Goal: Transaction & Acquisition: Obtain resource

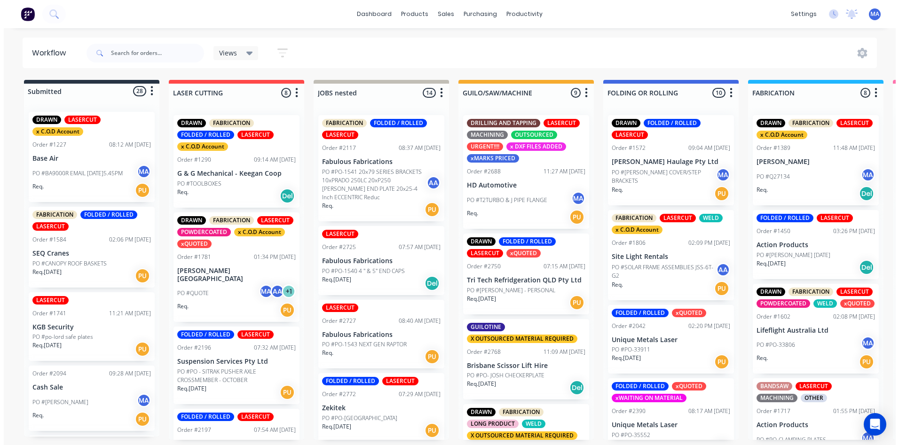
scroll to position [470, 0]
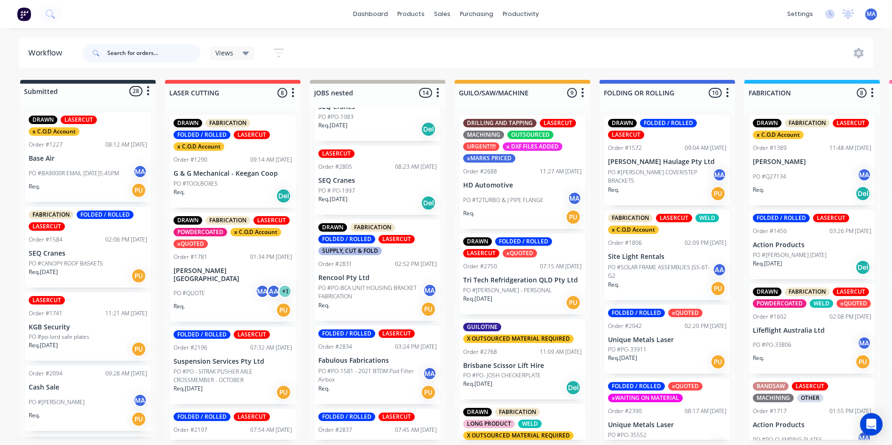
click at [140, 56] on input "text" at bounding box center [153, 53] width 93 height 19
type input "2813"
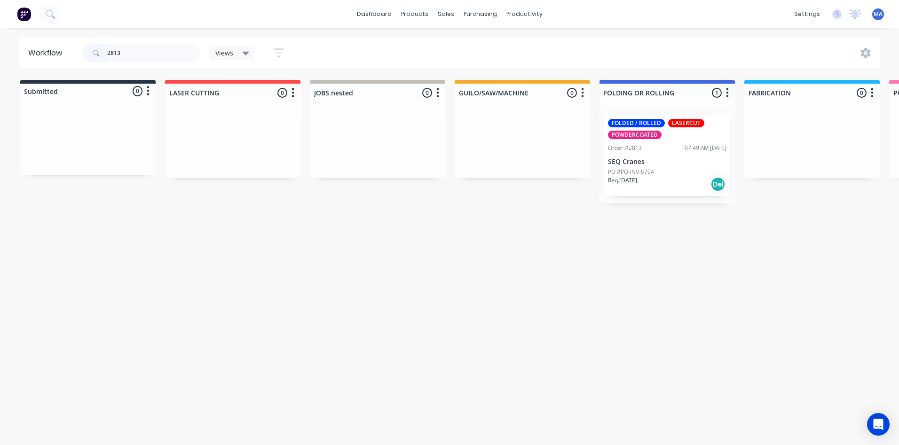
click at [669, 175] on div "PO #PO-INV-5794" at bounding box center [667, 172] width 119 height 8
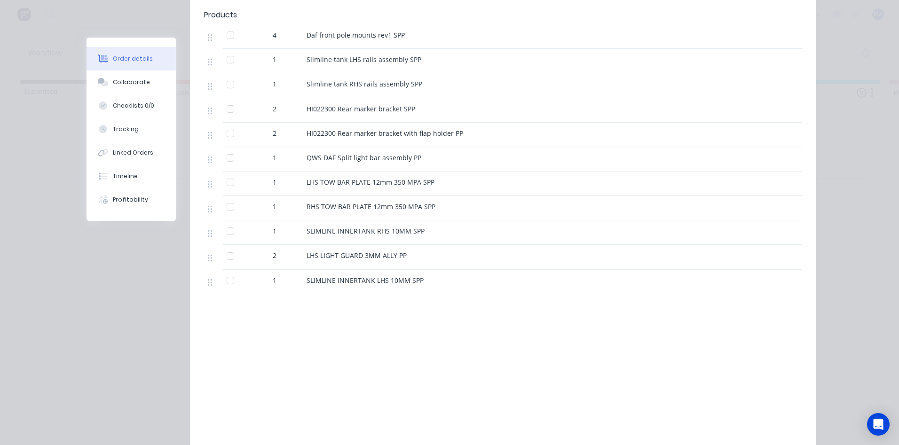
scroll to position [282, 0]
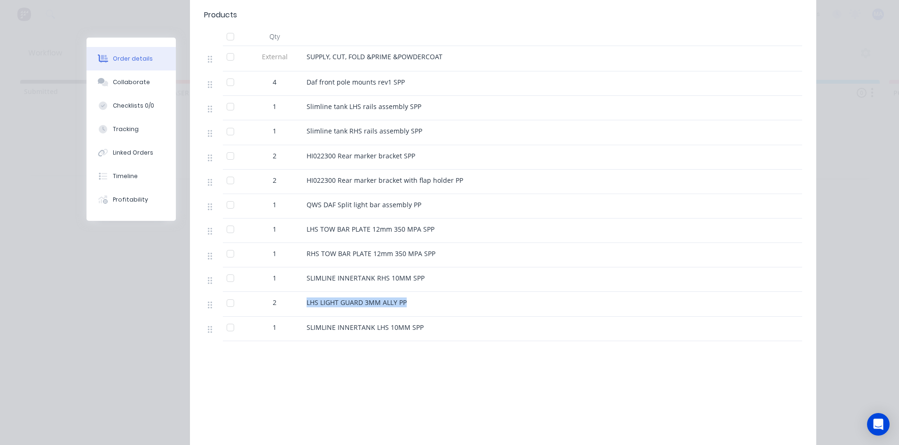
drag, startPoint x: 282, startPoint y: 298, endPoint x: 242, endPoint y: 300, distance: 40.0
click at [245, 300] on div "2 LHS LIGHT GUARD 3MM ALLY PP" at bounding box center [503, 304] width 598 height 24
click at [331, 295] on div "LHS LIGHT GUARD 3MM ALLY PP" at bounding box center [491, 304] width 376 height 24
click at [127, 84] on div "Collaborate" at bounding box center [131, 82] width 37 height 8
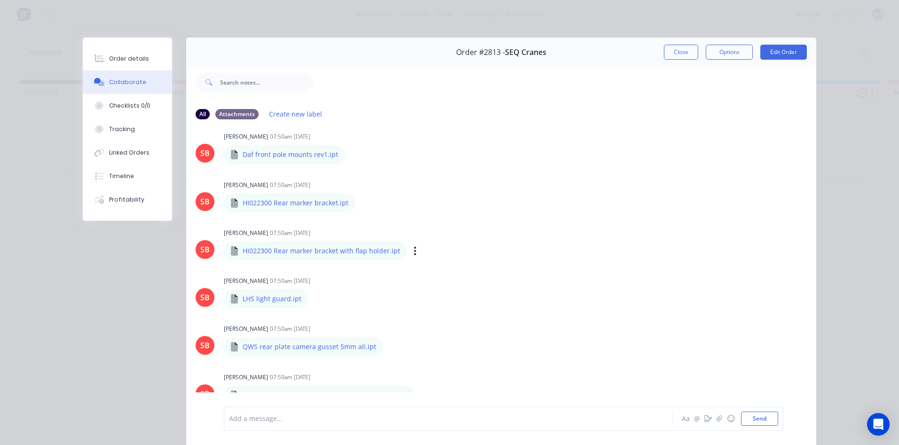
scroll to position [658, 0]
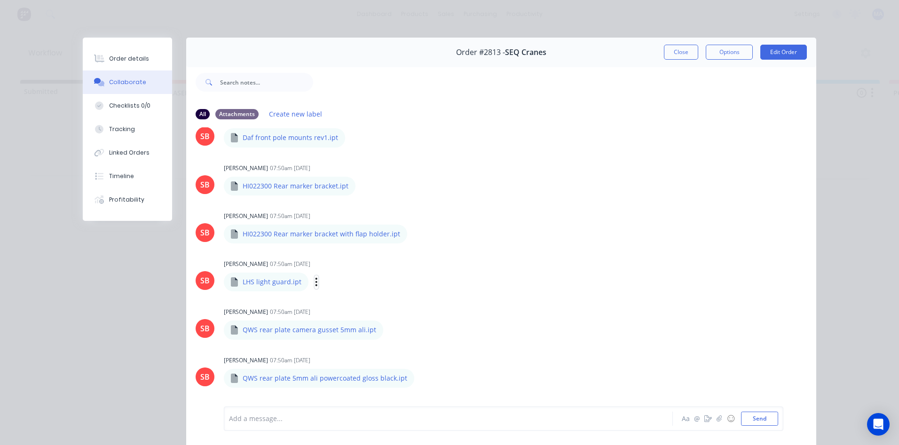
click at [315, 283] on icon "button" at bounding box center [316, 282] width 3 height 11
click at [367, 306] on button "Download" at bounding box center [378, 307] width 106 height 21
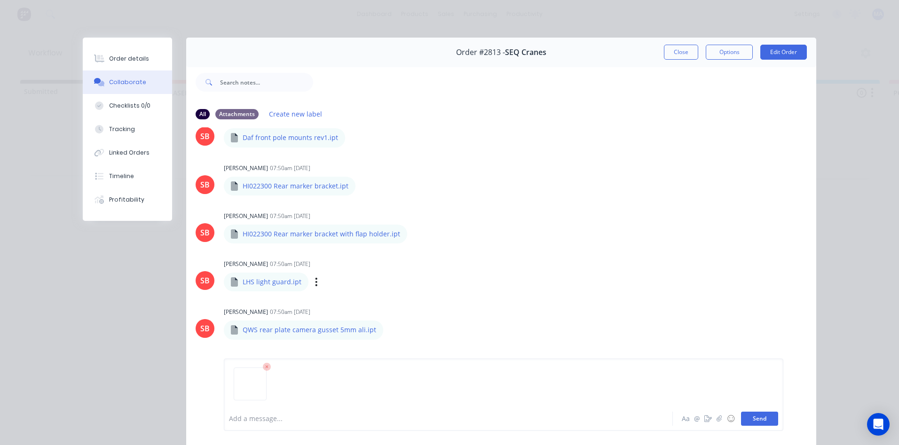
click at [755, 423] on button "Send" at bounding box center [759, 419] width 37 height 14
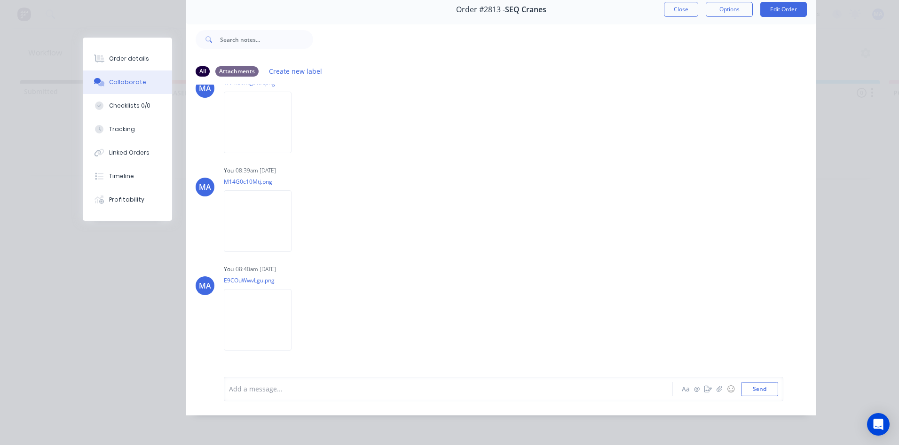
scroll to position [0, 0]
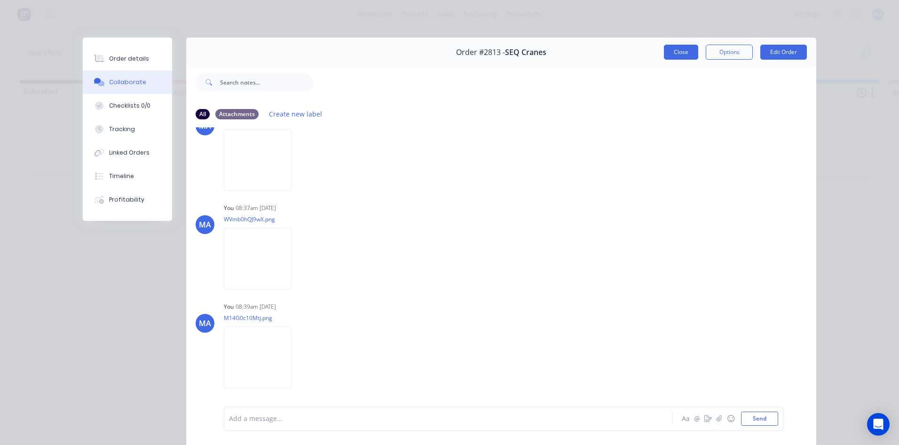
click at [671, 51] on button "Close" at bounding box center [681, 52] width 34 height 15
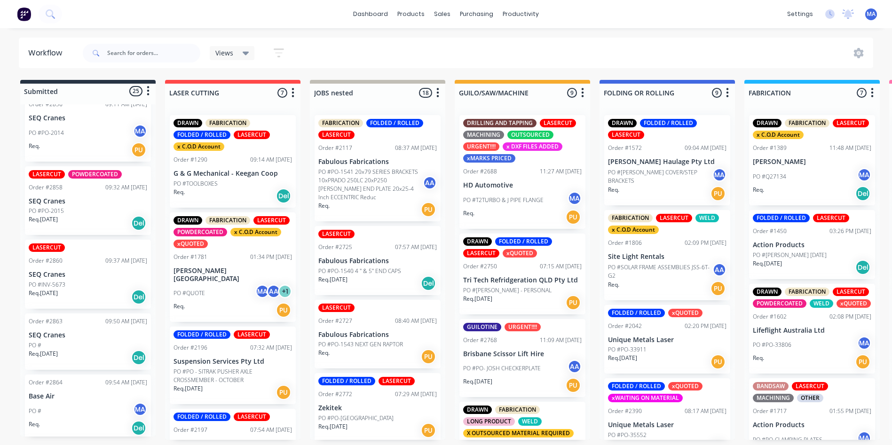
scroll to position [1806, 0]
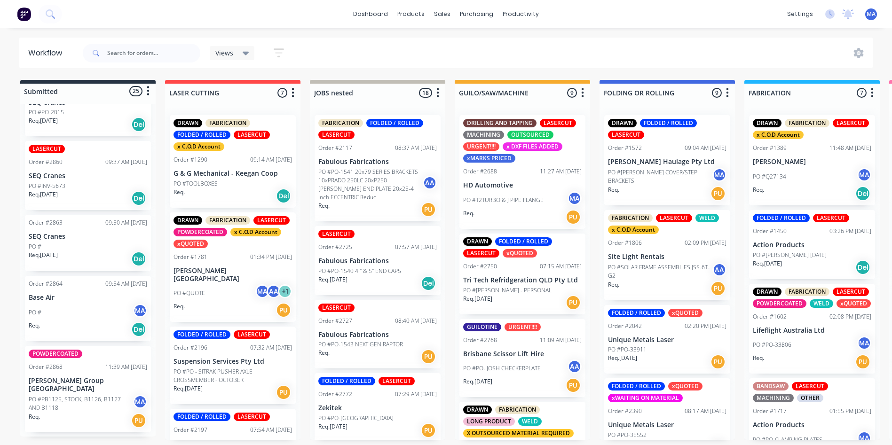
click at [43, 251] on div "PO #" at bounding box center [88, 247] width 119 height 8
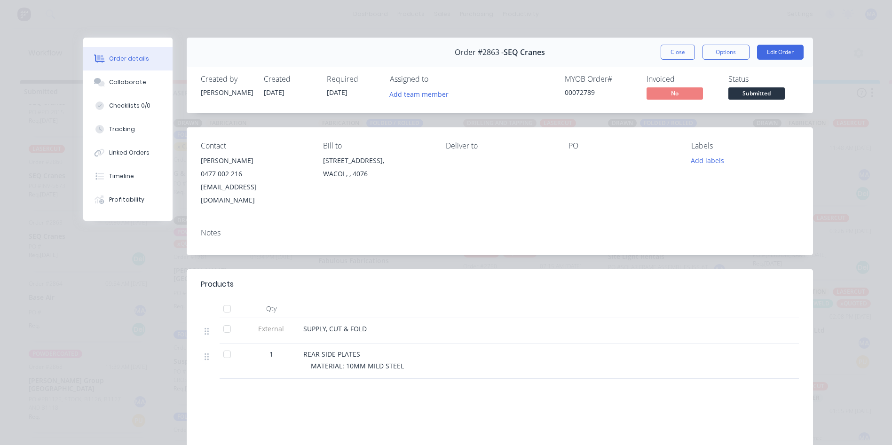
click at [102, 57] on div at bounding box center [100, 59] width 14 height 8
click at [119, 87] on button "Collaborate" at bounding box center [127, 83] width 89 height 24
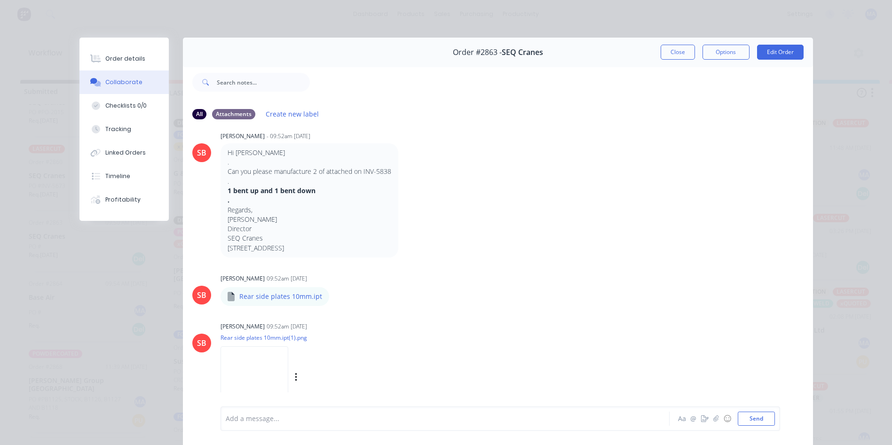
scroll to position [50, 0]
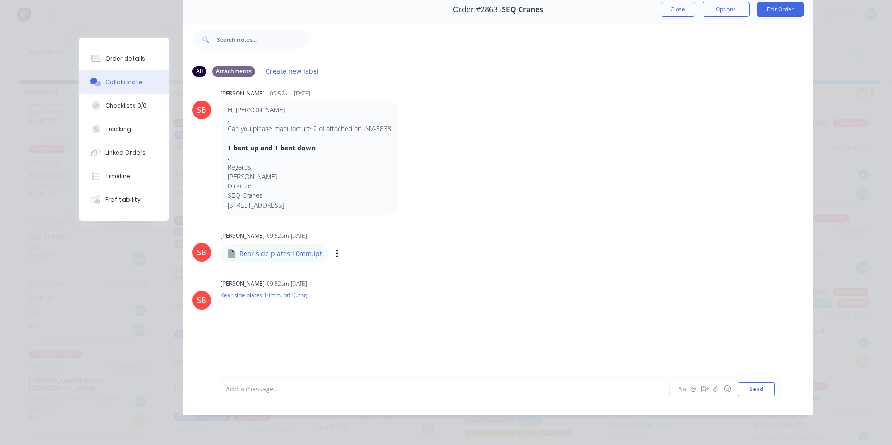
click at [333, 250] on div "Labels Download Delete" at bounding box center [386, 254] width 106 height 14
click at [336, 249] on icon "button" at bounding box center [337, 254] width 3 height 11
click at [382, 275] on button "Download" at bounding box center [399, 279] width 106 height 21
drag, startPoint x: 305, startPoint y: 247, endPoint x: 221, endPoint y: 249, distance: 84.2
click at [221, 249] on div "Rear side plates 10mm.ipt" at bounding box center [275, 254] width 109 height 19
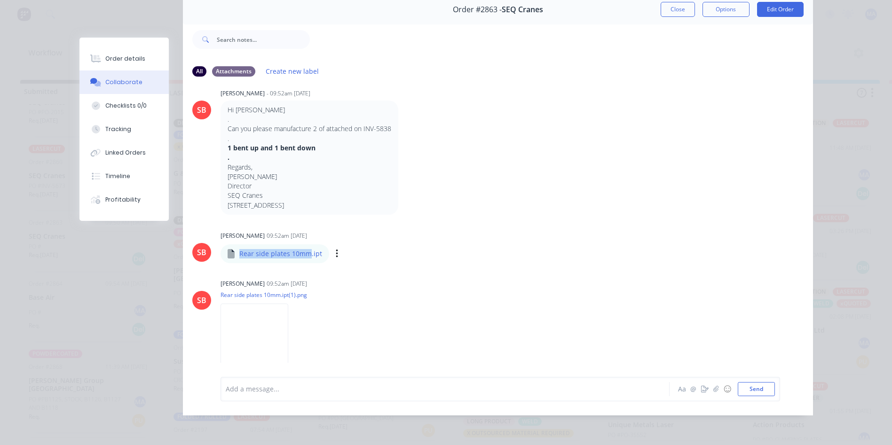
copy p "Rear side plates 10mm"
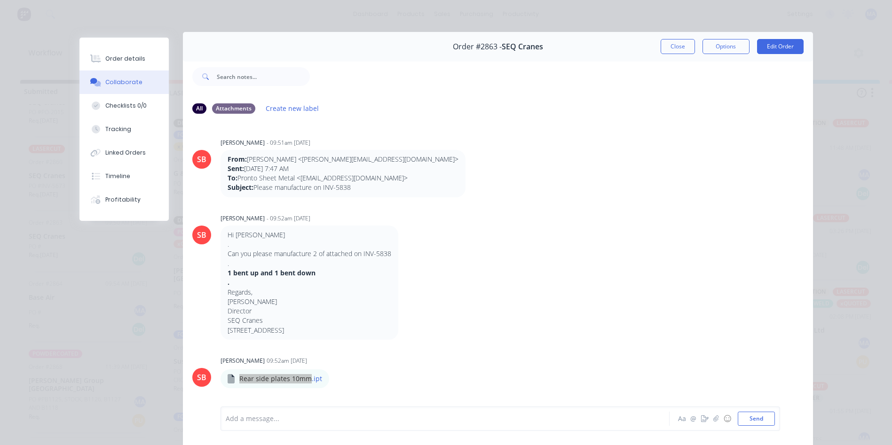
scroll to position [0, 0]
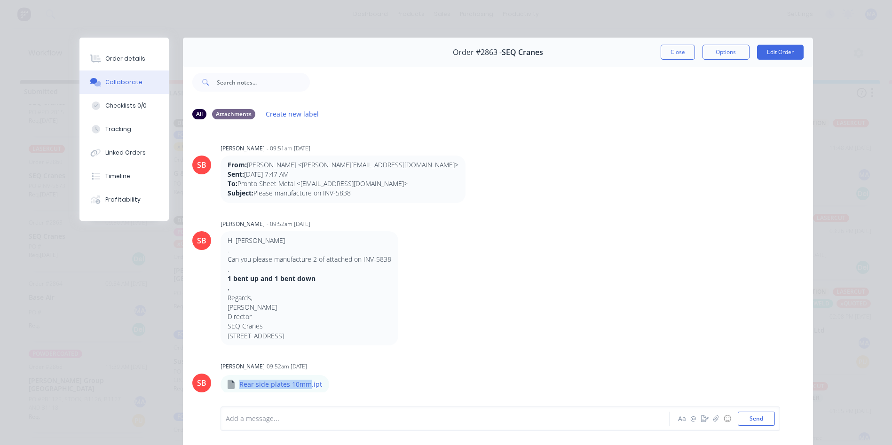
drag, startPoint x: 671, startPoint y: 54, endPoint x: 293, endPoint y: 209, distance: 407.8
click at [671, 54] on button "Close" at bounding box center [678, 52] width 34 height 15
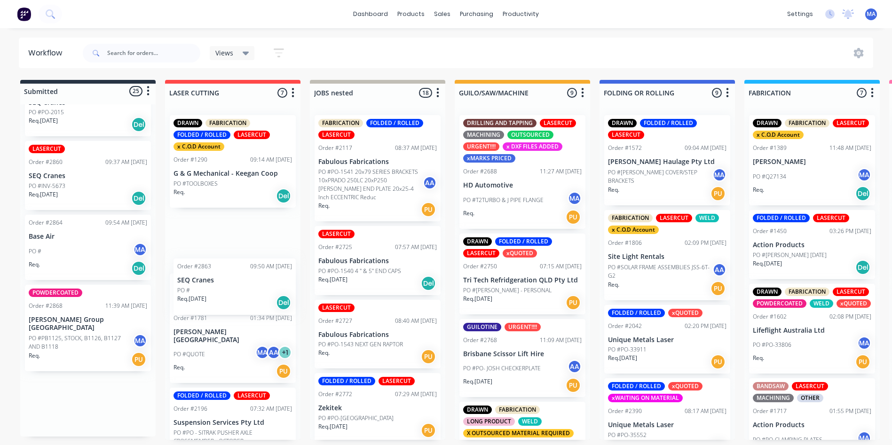
drag, startPoint x: 60, startPoint y: 256, endPoint x: 212, endPoint y: 291, distance: 156.4
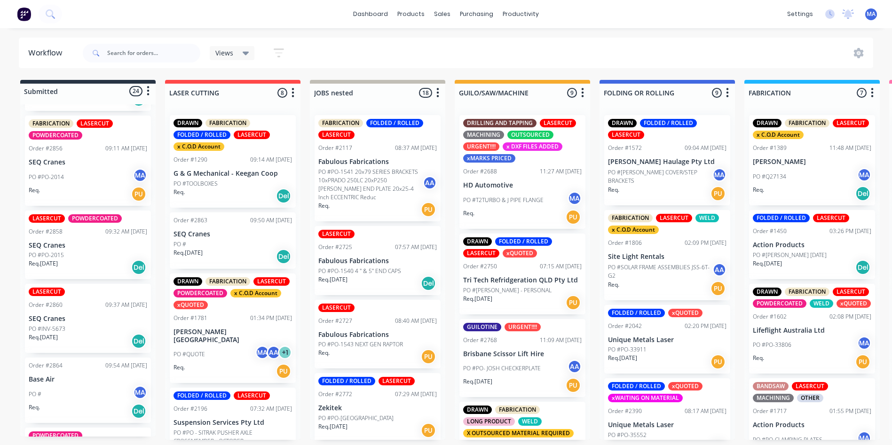
scroll to position [1654, 0]
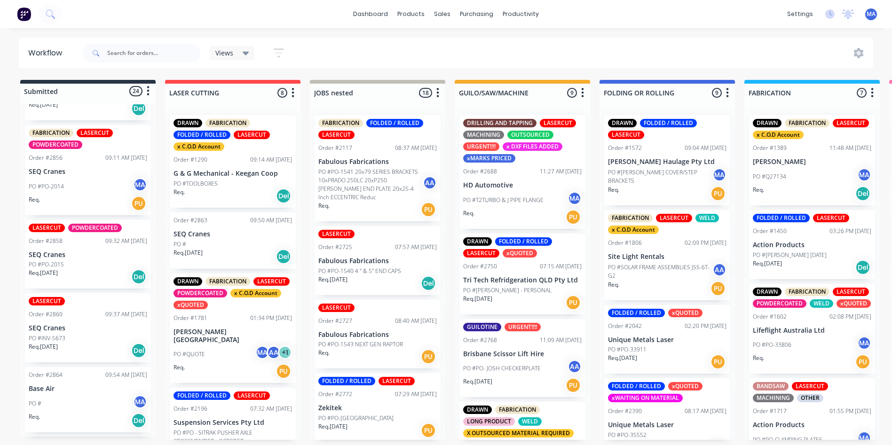
click at [68, 357] on div "Req. [DATE] Del" at bounding box center [88, 351] width 119 height 16
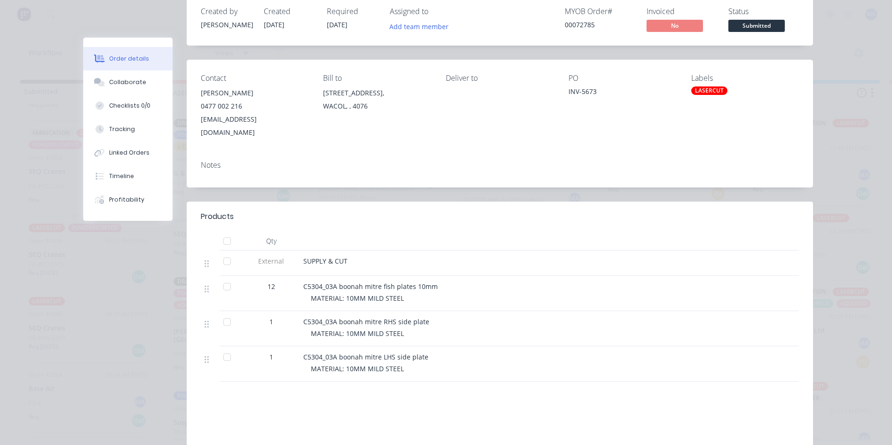
scroll to position [94, 0]
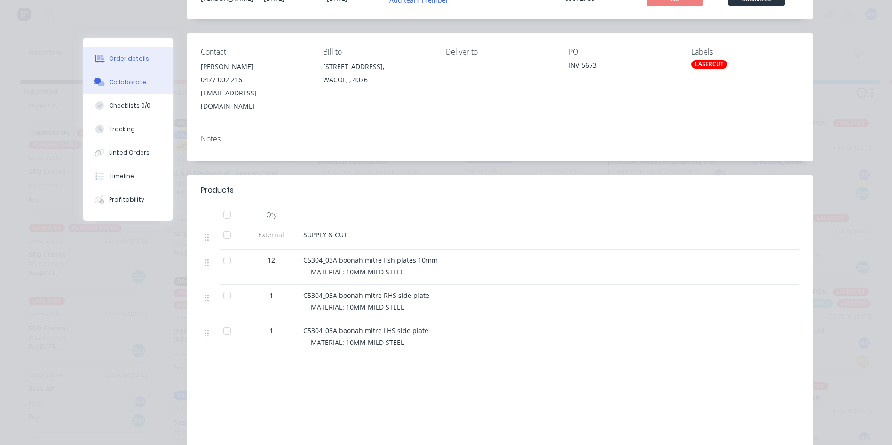
click at [126, 80] on div "Collaborate" at bounding box center [127, 82] width 37 height 8
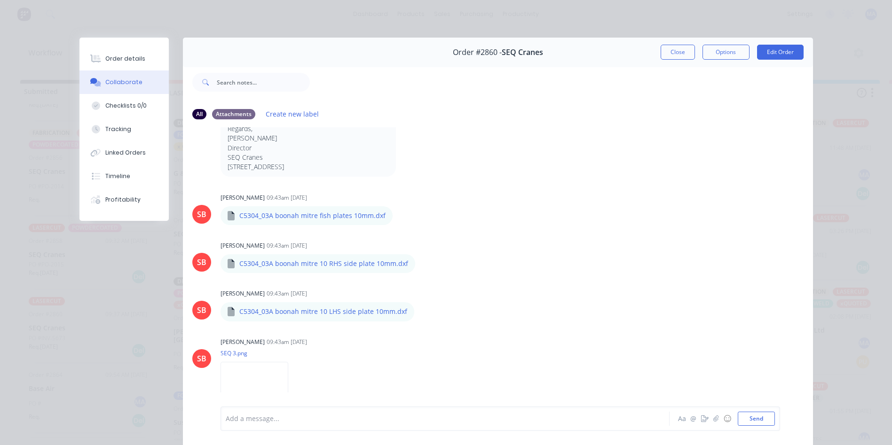
scroll to position [141, 0]
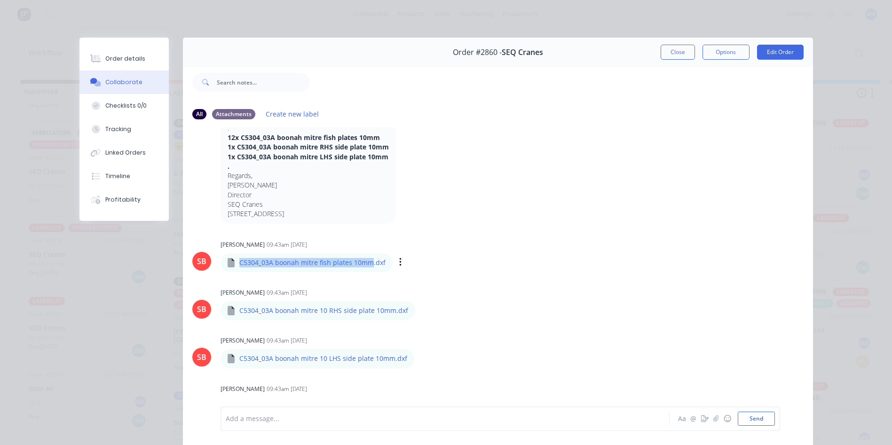
drag, startPoint x: 365, startPoint y: 265, endPoint x: 233, endPoint y: 269, distance: 132.7
click at [233, 269] on div "C5304_03A boonah mitre fish plates 10mm.dxf" at bounding box center [307, 262] width 172 height 19
copy p "C5304_03A boonah mitre fish plates 10mm"
click at [428, 263] on div "Labels Download Delete" at bounding box center [449, 263] width 106 height 14
click at [399, 264] on icon "button" at bounding box center [400, 262] width 3 height 11
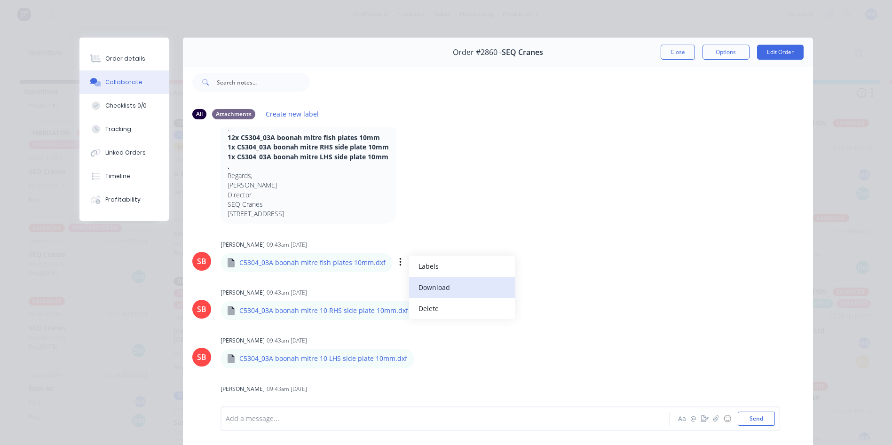
click at [432, 283] on button "Download" at bounding box center [462, 287] width 106 height 21
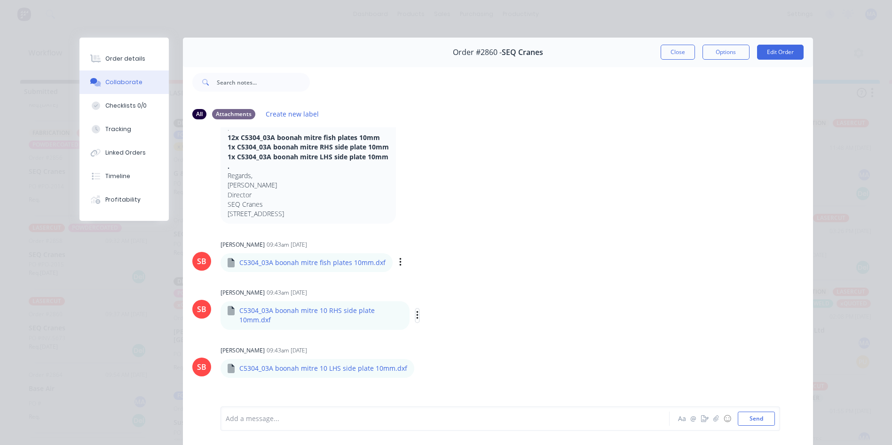
click at [416, 318] on icon "button" at bounding box center [417, 315] width 2 height 8
click at [443, 343] on button "Download" at bounding box center [479, 340] width 106 height 21
drag, startPoint x: 414, startPoint y: 365, endPoint x: 421, endPoint y: 366, distance: 6.6
click at [416, 368] on icon "button" at bounding box center [417, 373] width 3 height 11
click at [458, 380] on button "Download" at bounding box center [479, 388] width 106 height 21
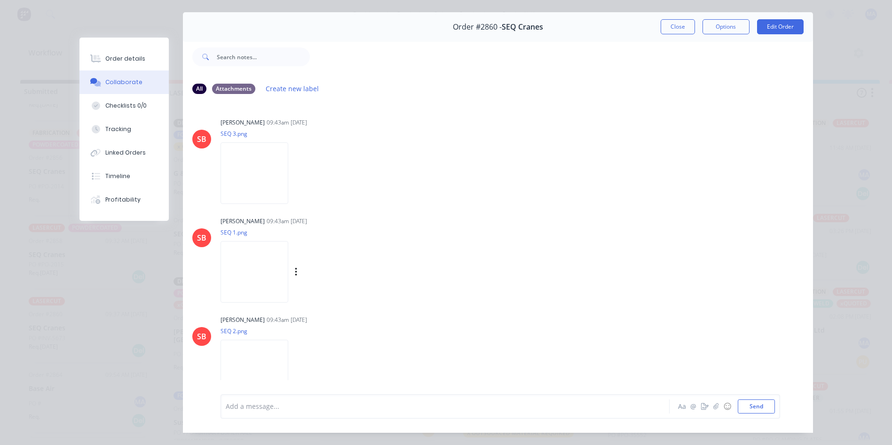
scroll to position [50, 0]
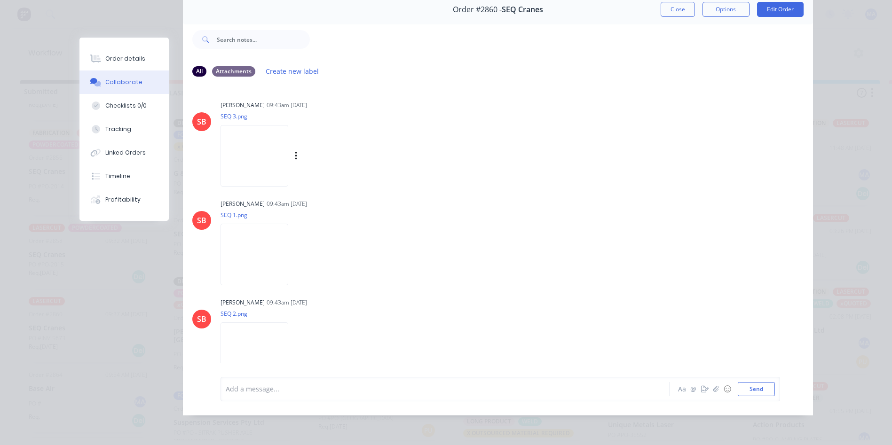
drag, startPoint x: 538, startPoint y: 161, endPoint x: 590, endPoint y: 100, distance: 79.8
click at [538, 161] on div "SB [PERSON_NAME] 09:43am [DATE] SEQ 3.png Labels Download Delete SB [PERSON_NAM…" at bounding box center [498, 239] width 630 height 282
click at [680, 8] on button "Close" at bounding box center [678, 9] width 34 height 15
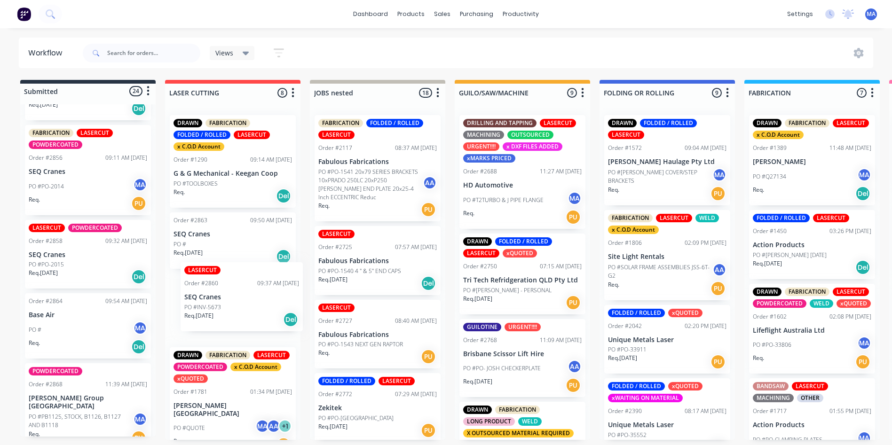
drag, startPoint x: 54, startPoint y: 342, endPoint x: 222, endPoint y: 299, distance: 173.8
click at [64, 269] on div "PO #PO-2015" at bounding box center [88, 265] width 119 height 8
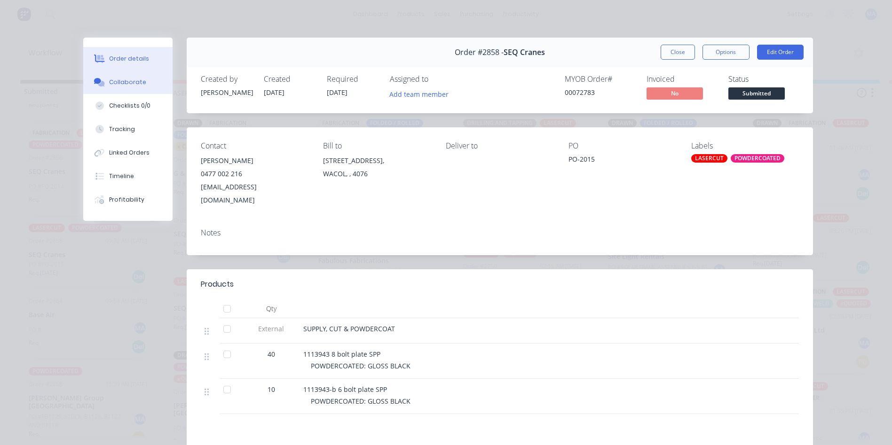
click at [119, 77] on button "Collaborate" at bounding box center [127, 83] width 89 height 24
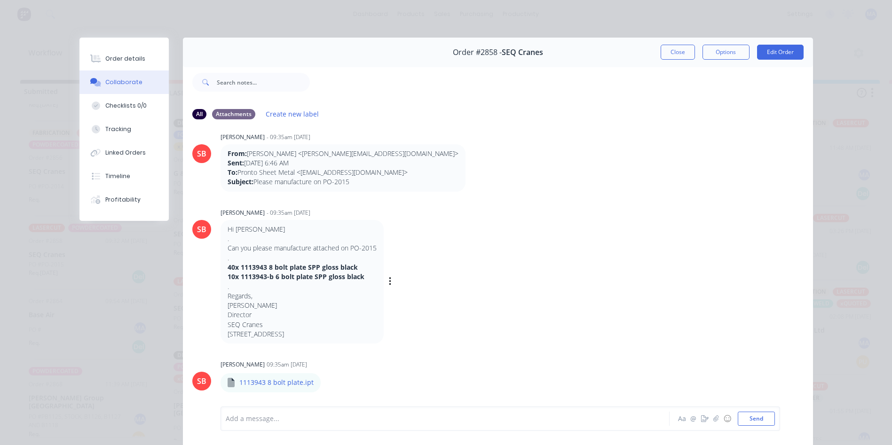
scroll to position [9, 0]
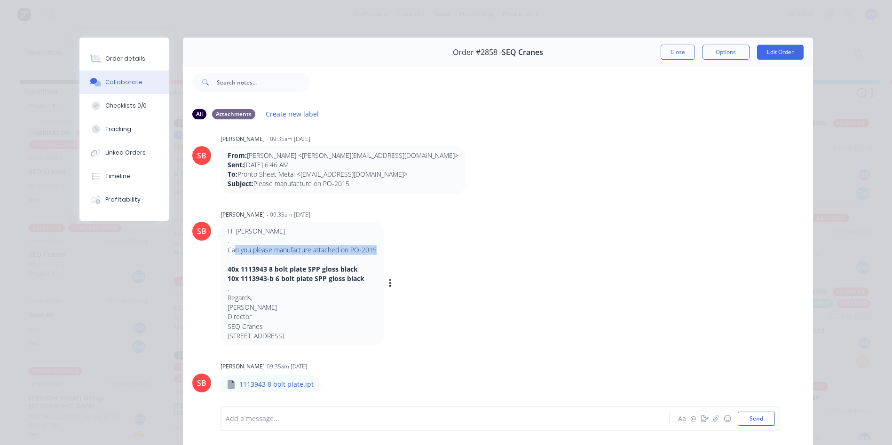
drag, startPoint x: 348, startPoint y: 246, endPoint x: 403, endPoint y: 256, distance: 55.4
click at [397, 252] on div "Hi [PERSON_NAME] . Can you please manufacture attached on PO-2015 . 40x 1113943…" at bounding box center [368, 284] width 294 height 124
click at [407, 259] on div "Hi [PERSON_NAME] . Can you please manufacture attached on PO-2015 . 40x 1113943…" at bounding box center [368, 284] width 294 height 124
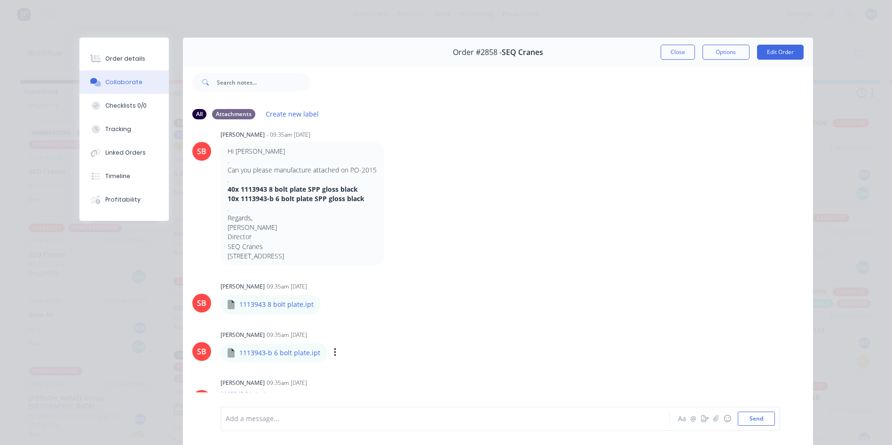
scroll to position [103, 0]
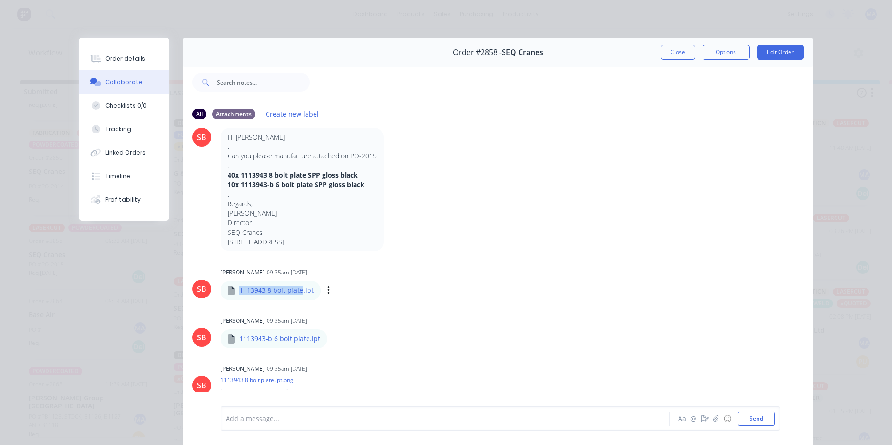
drag, startPoint x: 298, startPoint y: 290, endPoint x: 236, endPoint y: 293, distance: 62.6
click at [239, 293] on p "1113943 8 bolt plate.ipt" at bounding box center [276, 290] width 74 height 9
copy p "1113943 8 bolt plate"
click at [369, 303] on div "SB [PERSON_NAME] 09:35am [DATE] 1113943 8 bolt plate.ipt 1113943 8 bolt plate.i…" at bounding box center [498, 406] width 630 height 280
click at [327, 290] on icon "button" at bounding box center [328, 290] width 2 height 8
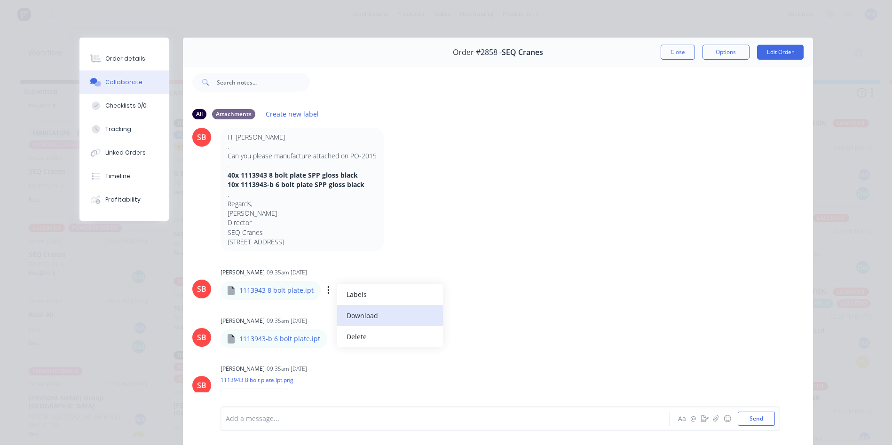
click at [371, 317] on button "Download" at bounding box center [390, 315] width 106 height 21
drag, startPoint x: 304, startPoint y: 340, endPoint x: 184, endPoint y: 356, distance: 120.9
click at [184, 356] on div "SB [PERSON_NAME] 09:35am [DATE] 1113943 8 bolt plate.ipt 1113943 8 bolt plate.i…" at bounding box center [498, 406] width 630 height 280
drag, startPoint x: 236, startPoint y: 338, endPoint x: 304, endPoint y: 344, distance: 68.5
click at [304, 344] on div "1113943-b 6 bolt plate.ipt" at bounding box center [274, 339] width 107 height 19
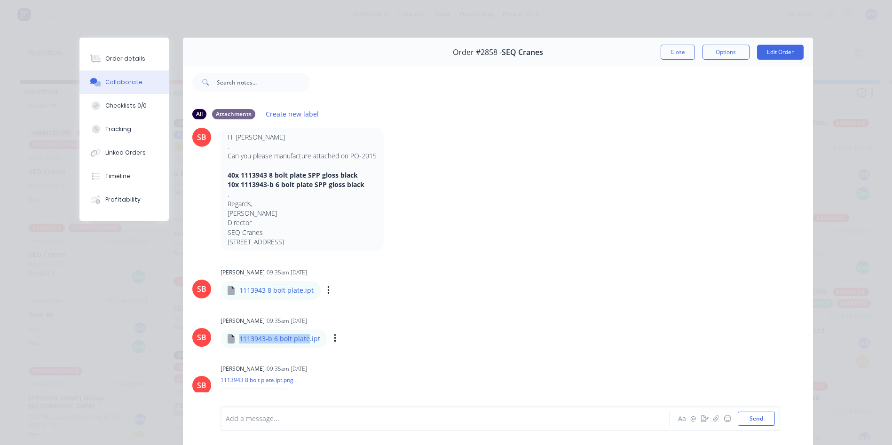
copy p "1113943-b 6 bolt plate"
click at [387, 342] on div "Labels Download Delete" at bounding box center [384, 339] width 106 height 14
click at [334, 341] on icon "button" at bounding box center [335, 338] width 2 height 8
click at [372, 362] on button "Download" at bounding box center [397, 363] width 106 height 21
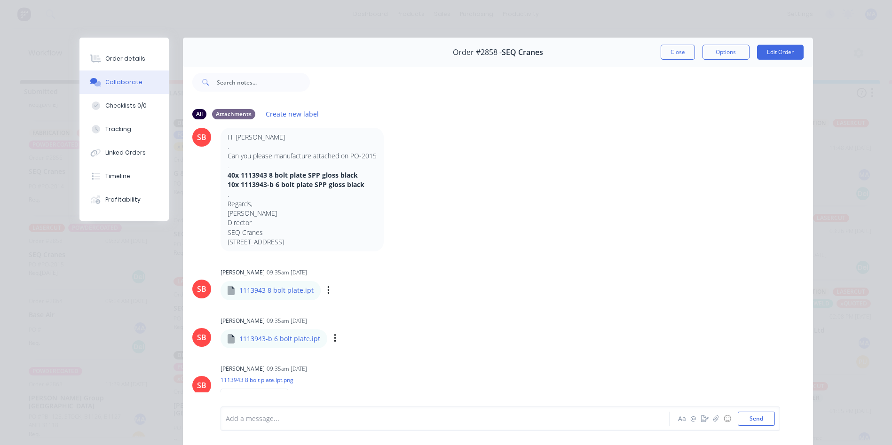
drag, startPoint x: 610, startPoint y: 50, endPoint x: 634, endPoint y: 45, distance: 25.0
click at [610, 50] on div "Order #2858 - SEQ Cranes Close Options Edit Order" at bounding box center [498, 53] width 630 height 30
click at [666, 53] on button "Close" at bounding box center [678, 52] width 34 height 15
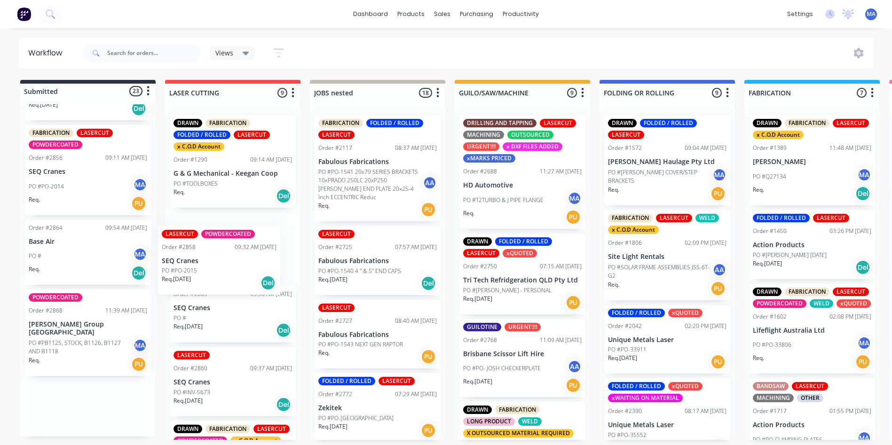
drag, startPoint x: 98, startPoint y: 280, endPoint x: 195, endPoint y: 275, distance: 97.0
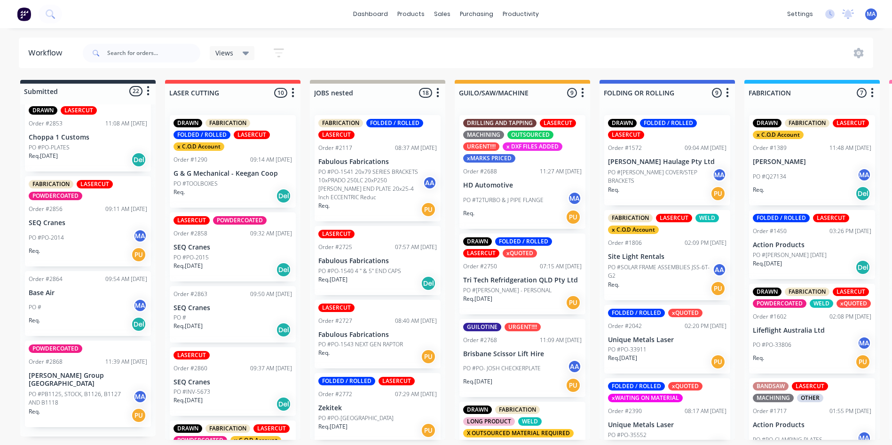
scroll to position [1581, 0]
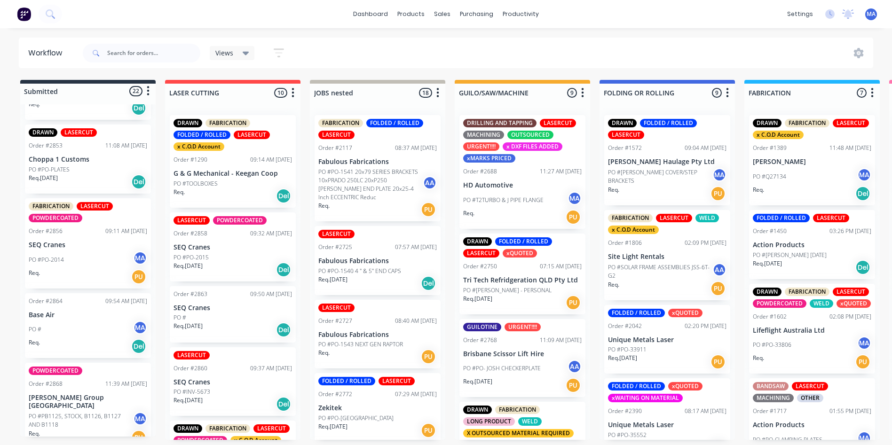
click at [58, 264] on p "PO #PO-2014" at bounding box center [46, 260] width 35 height 8
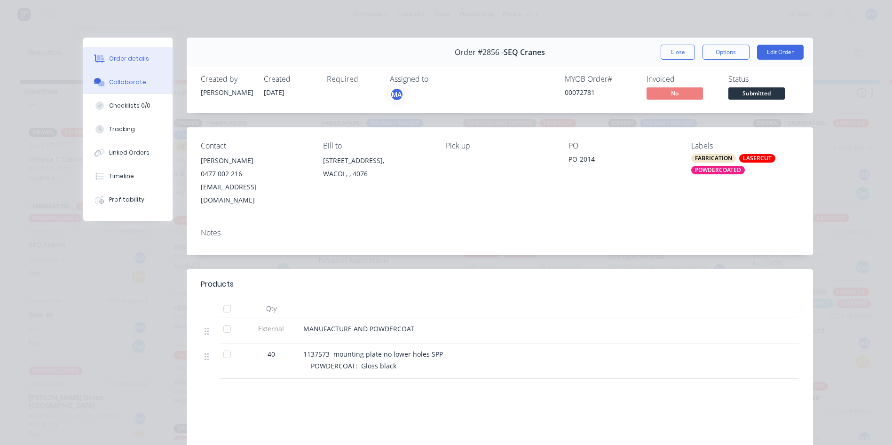
click at [124, 82] on div "Collaborate" at bounding box center [127, 82] width 37 height 8
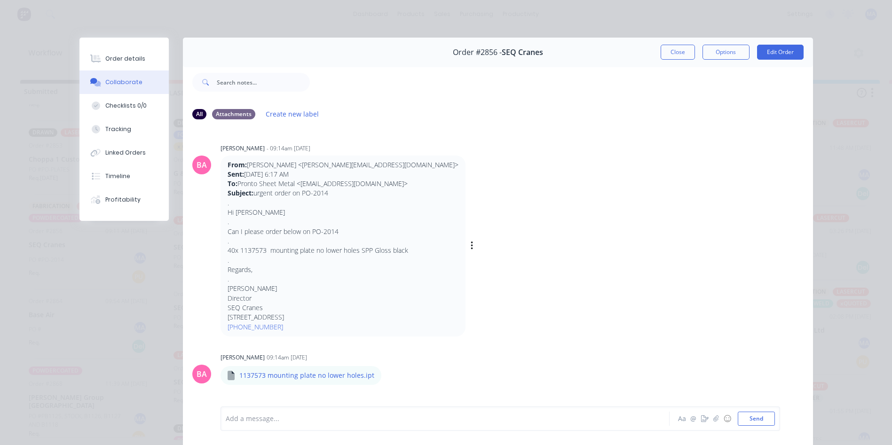
scroll to position [21, 0]
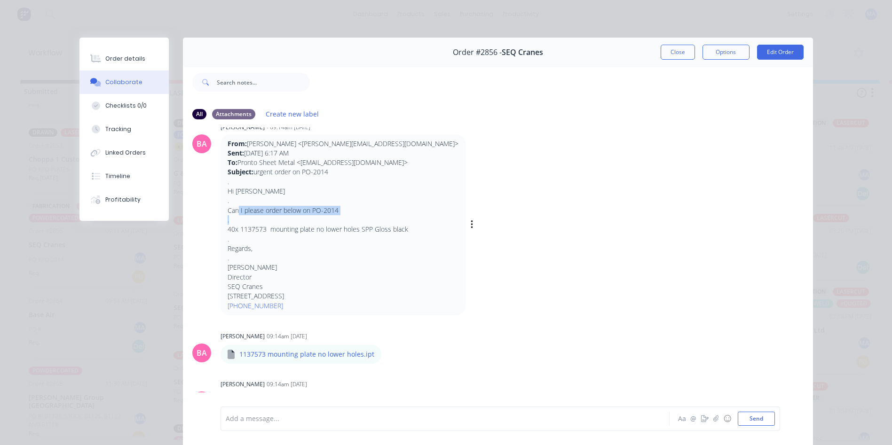
drag, startPoint x: 272, startPoint y: 215, endPoint x: 359, endPoint y: 216, distance: 87.0
click at [359, 216] on div "From: [PERSON_NAME] <[EMAIL_ADDRESS][DOMAIN_NAME]> Sent: [DATE] 6:17 AM To: Pro…" at bounding box center [343, 225] width 231 height 172
click at [287, 223] on p "." at bounding box center [343, 219] width 231 height 9
drag, startPoint x: 372, startPoint y: 229, endPoint x: 407, endPoint y: 231, distance: 34.9
click at [407, 231] on div "From: [PERSON_NAME] <[EMAIL_ADDRESS][DOMAIN_NAME]> Sent: [DATE] 6:17 AM To: Pro…" at bounding box center [343, 224] width 245 height 181
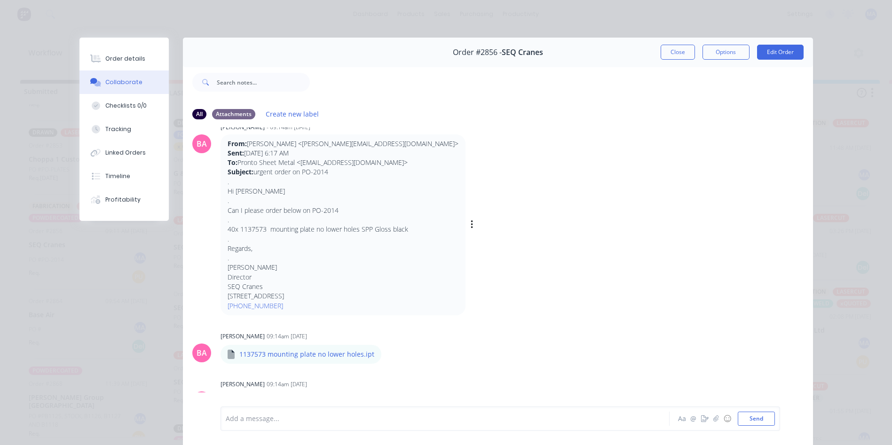
click at [366, 248] on p "Regards," at bounding box center [343, 248] width 231 height 9
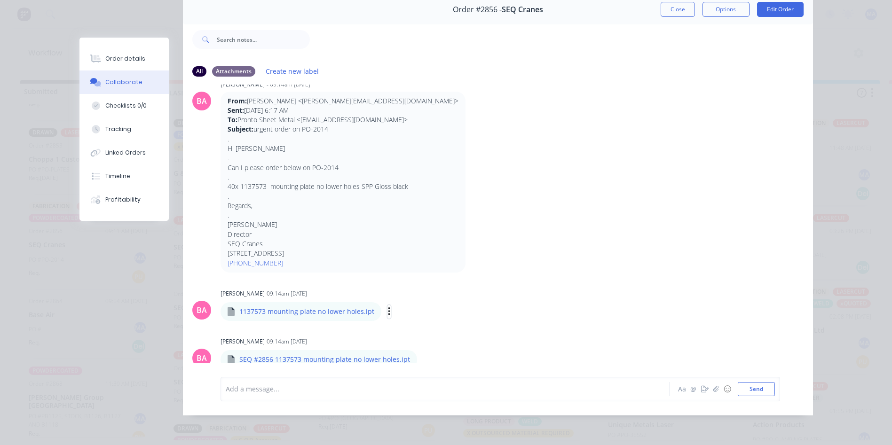
click at [387, 306] on button "button" at bounding box center [389, 312] width 4 height 14
click at [424, 328] on button "Download" at bounding box center [451, 335] width 106 height 21
click at [416, 360] on icon "button" at bounding box center [417, 364] width 2 height 8
click at [451, 331] on button "Download" at bounding box center [479, 335] width 106 height 21
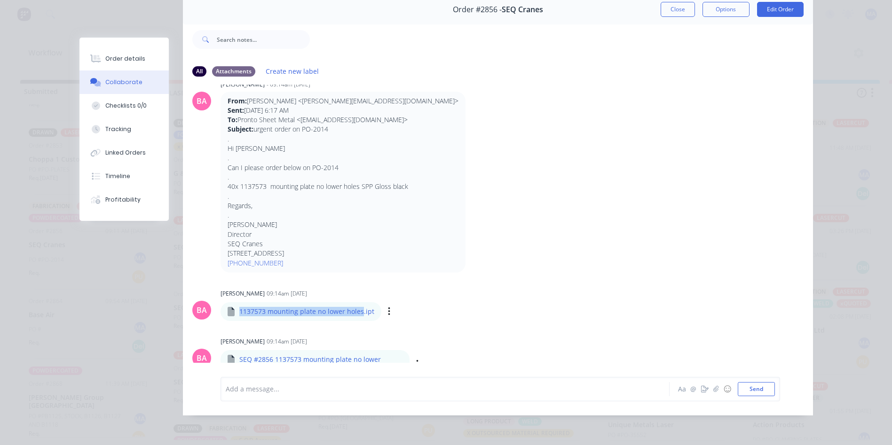
drag, startPoint x: 236, startPoint y: 304, endPoint x: 357, endPoint y: 312, distance: 121.6
click at [357, 312] on div "1137573 mounting plate no lower holes.ipt" at bounding box center [301, 311] width 161 height 19
copy p "1137573 mounting plate no lower holes"
click at [678, 6] on button "Close" at bounding box center [678, 9] width 34 height 15
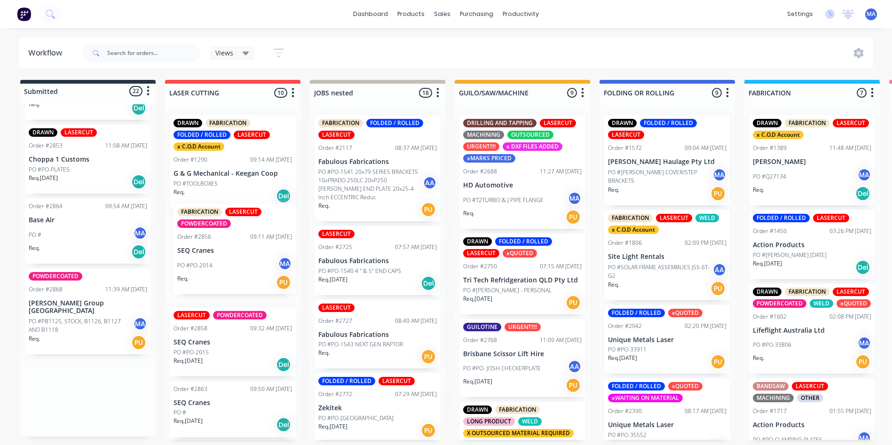
drag, startPoint x: 72, startPoint y: 268, endPoint x: 226, endPoint y: 263, distance: 153.8
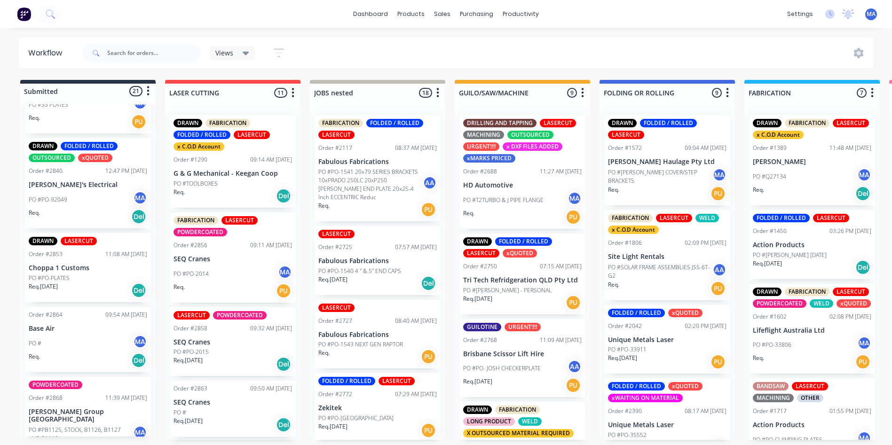
scroll to position [1455, 0]
